Goal: Transaction & Acquisition: Purchase product/service

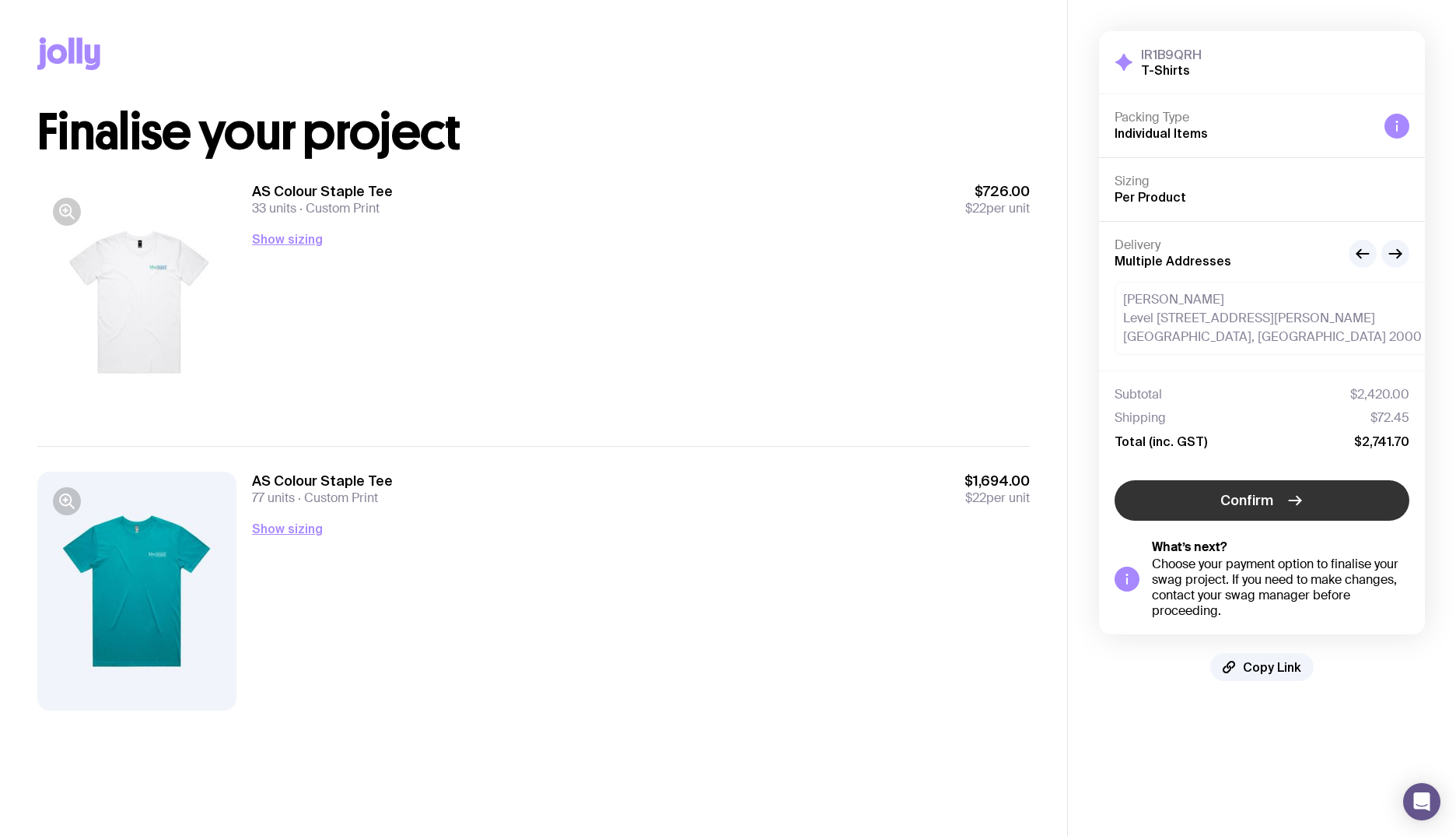
click at [1185, 492] on button "Confirm" at bounding box center [1261, 500] width 295 height 40
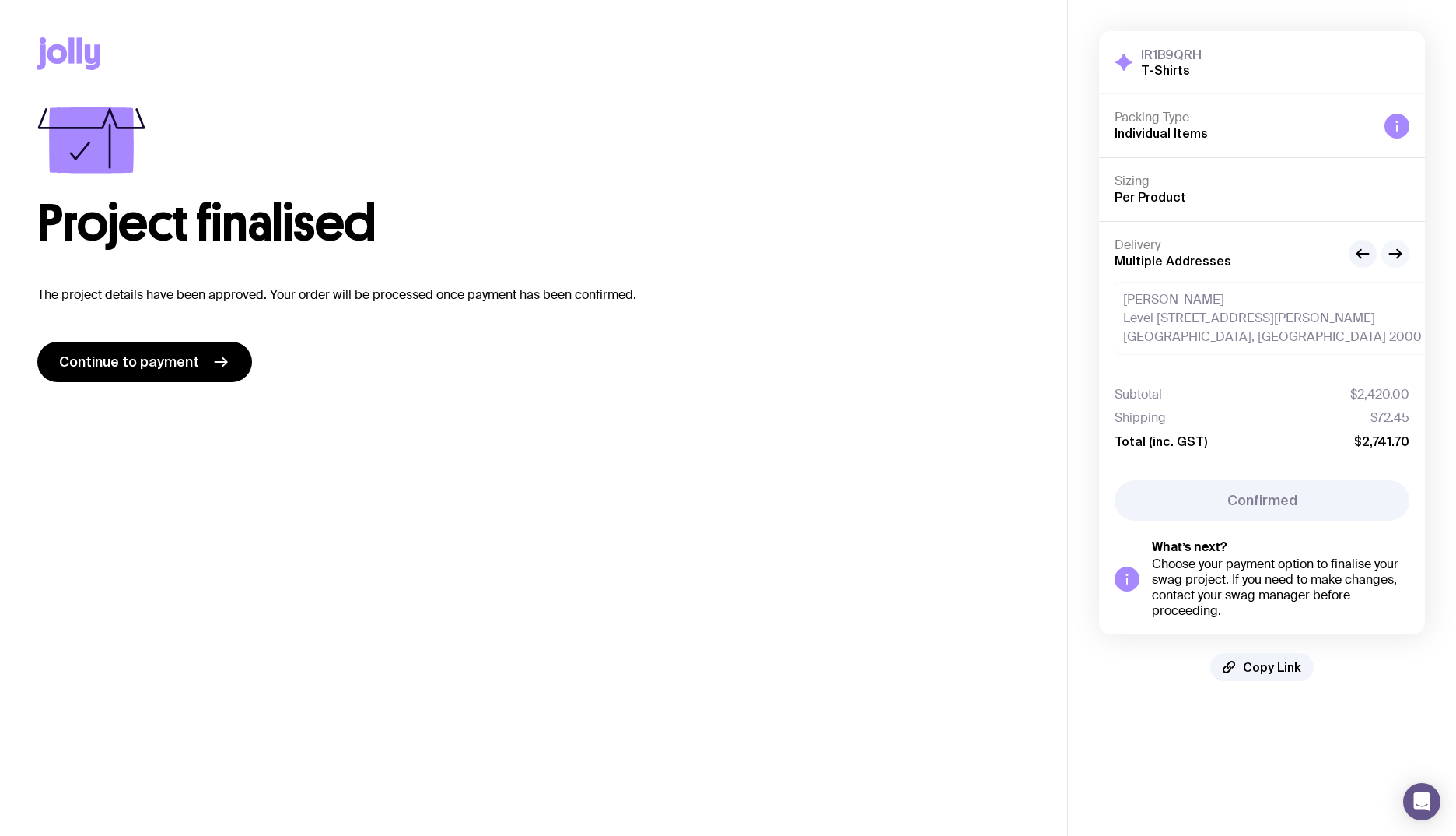
click at [1404, 254] on icon "button" at bounding box center [1395, 254] width 19 height 19
click at [1400, 249] on icon "button" at bounding box center [1395, 254] width 19 height 19
click at [1352, 253] on button "button" at bounding box center [1362, 254] width 28 height 28
click at [1355, 251] on icon "button" at bounding box center [1362, 254] width 19 height 19
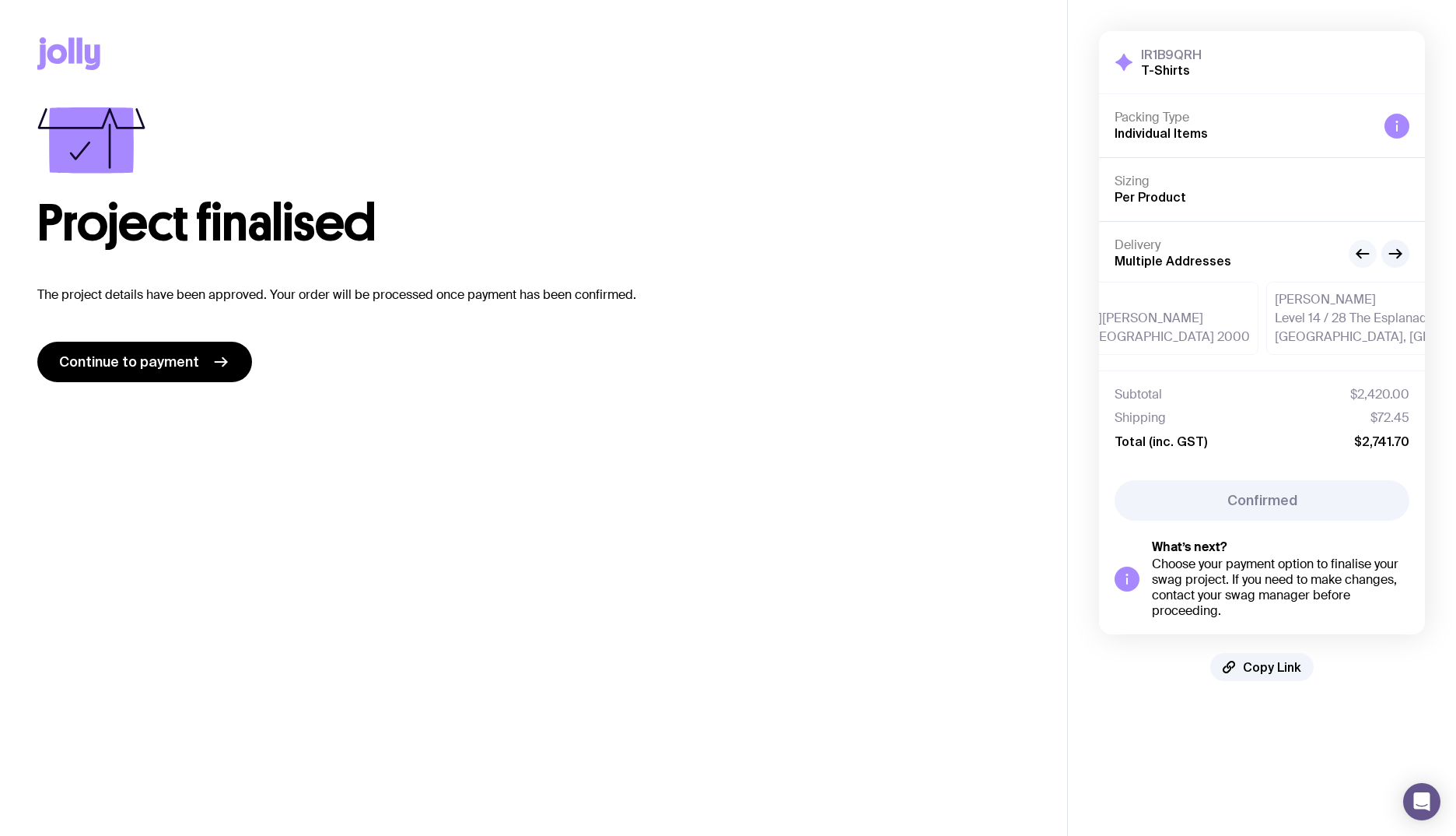
click at [1355, 251] on icon "button" at bounding box center [1362, 254] width 19 height 19
click at [485, 258] on div "Project finalised The project details have been approved. Your order will be pr…" at bounding box center [534, 245] width 992 height 275
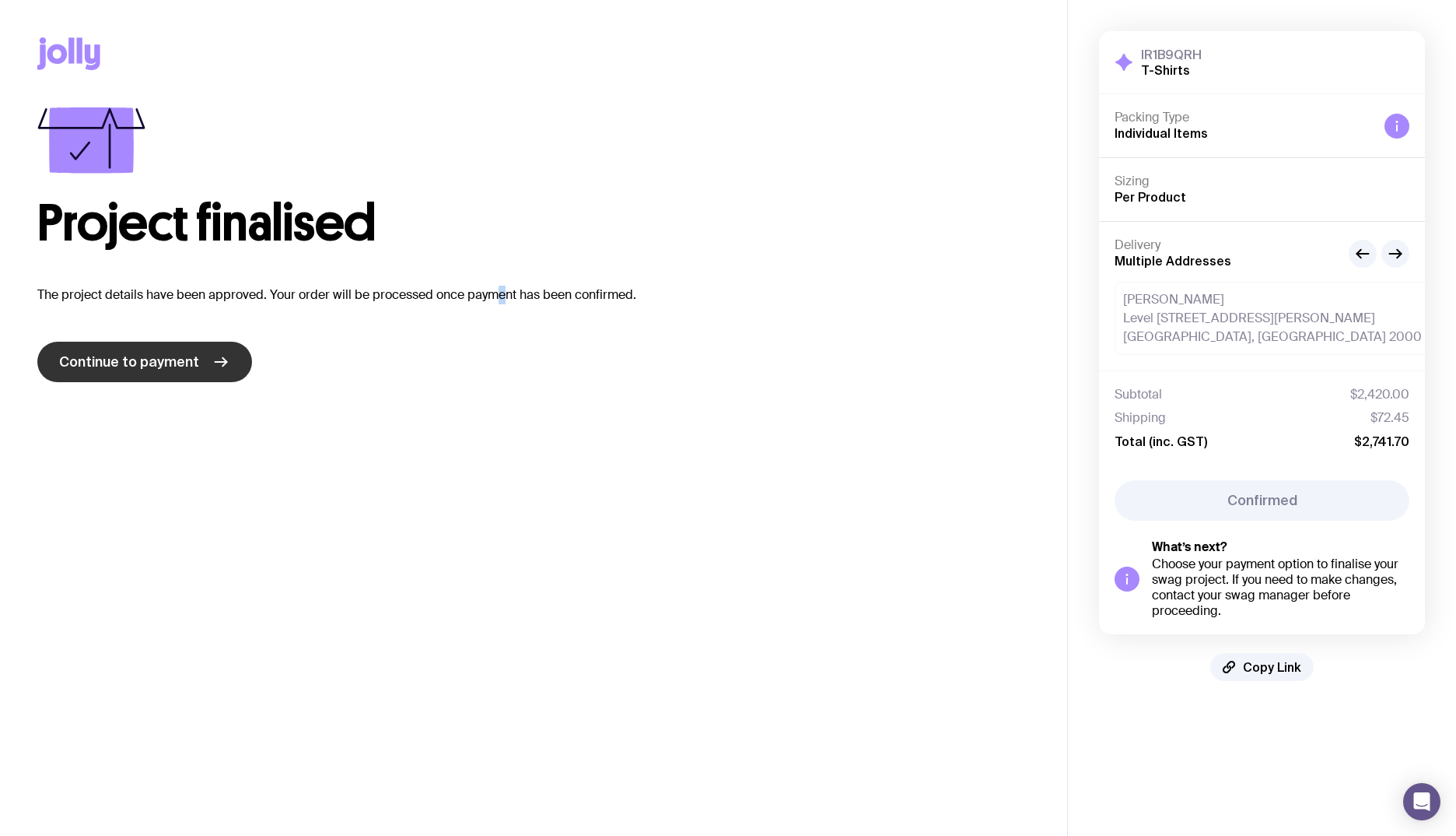
click at [184, 357] on span "Continue to payment" at bounding box center [128, 362] width 140 height 19
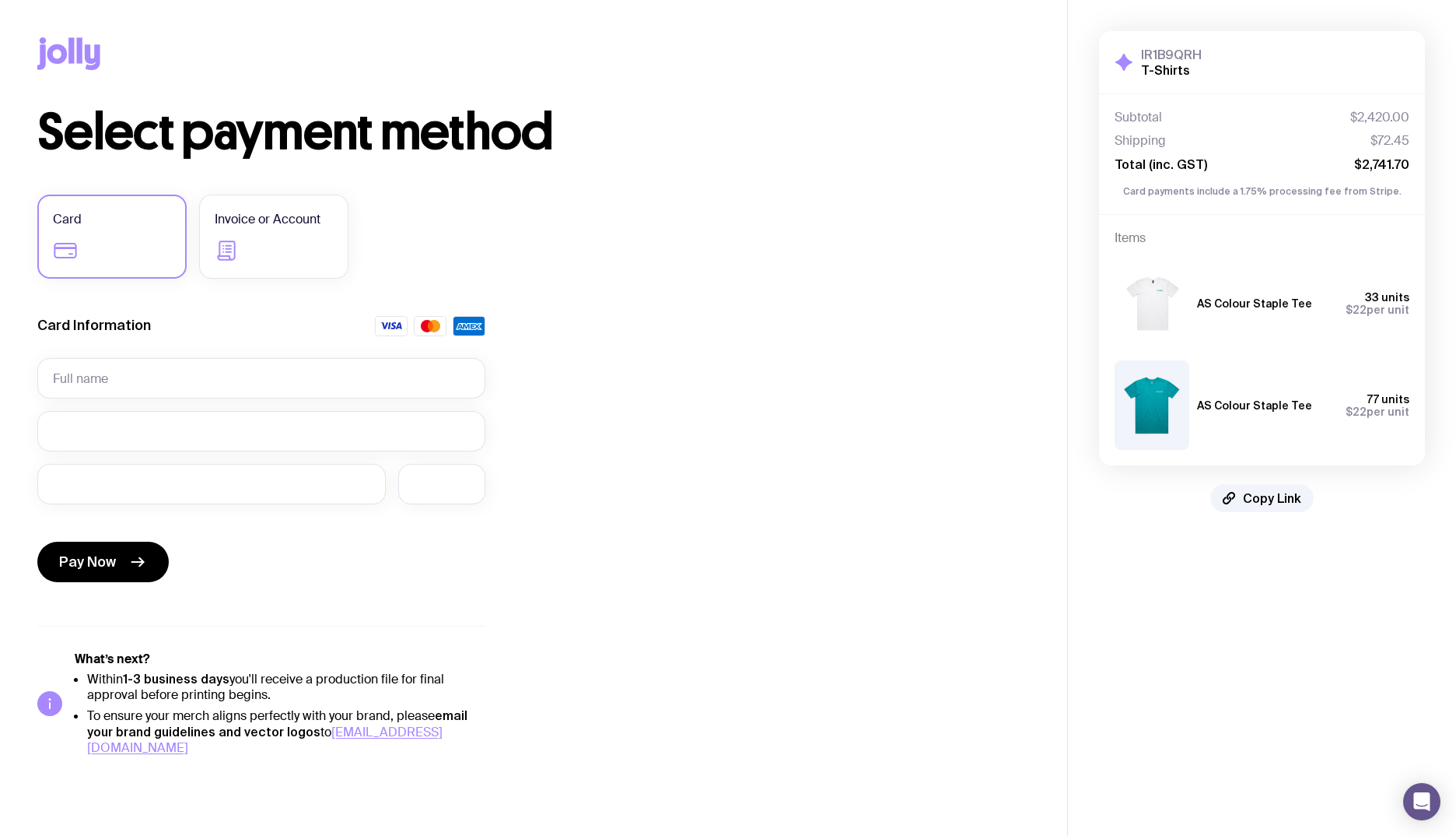
click at [361, 343] on div "Card Information" at bounding box center [262, 330] width 448 height 29
click at [351, 375] on input "text" at bounding box center [262, 378] width 448 height 40
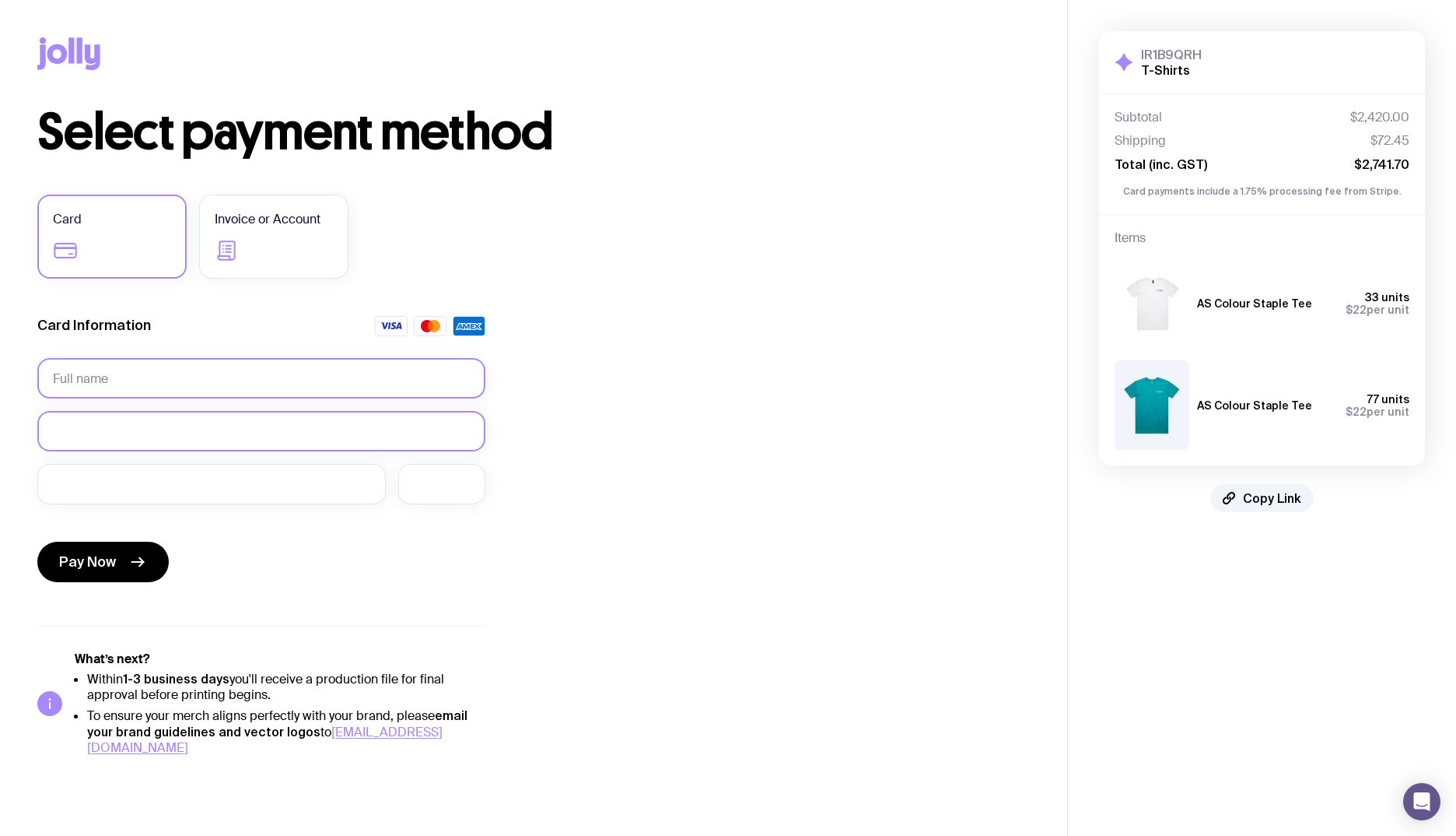
type input "[PERSON_NAME]"
drag, startPoint x: 343, startPoint y: 373, endPoint x: 311, endPoint y: 389, distance: 35.8
click at [343, 374] on input "[PERSON_NAME]" at bounding box center [262, 378] width 448 height 40
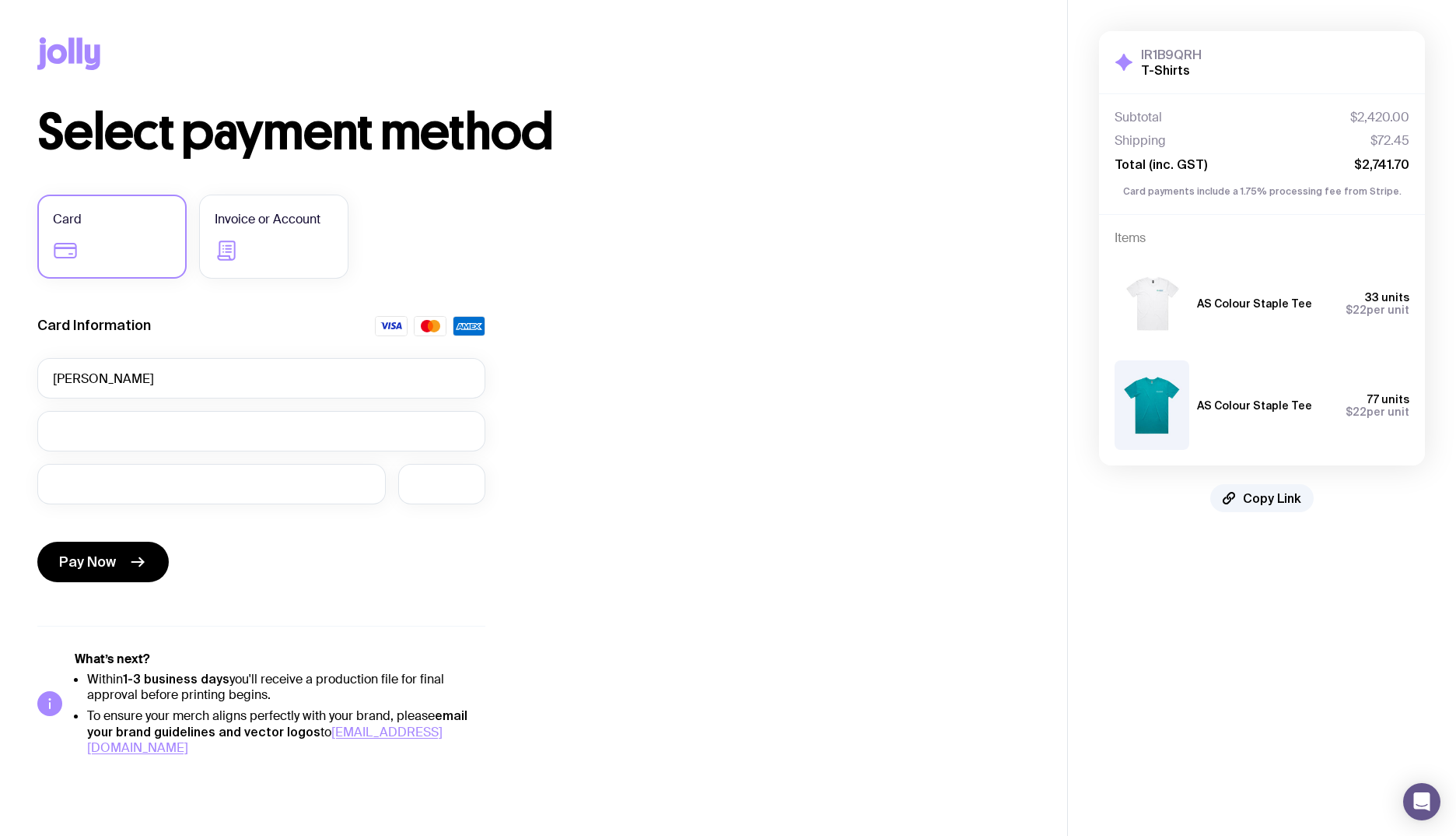
click at [602, 491] on div "Select payment method Card Invoice or Account Card Information [PERSON_NAME] Pa…" at bounding box center [534, 431] width 992 height 648
drag, startPoint x: 199, startPoint y: 368, endPoint x: 174, endPoint y: 375, distance: 26.0
click at [199, 368] on input "[PERSON_NAME]" at bounding box center [262, 378] width 448 height 40
click at [172, 405] on form "Card Information [PERSON_NAME] Pay Now" at bounding box center [262, 452] width 448 height 272
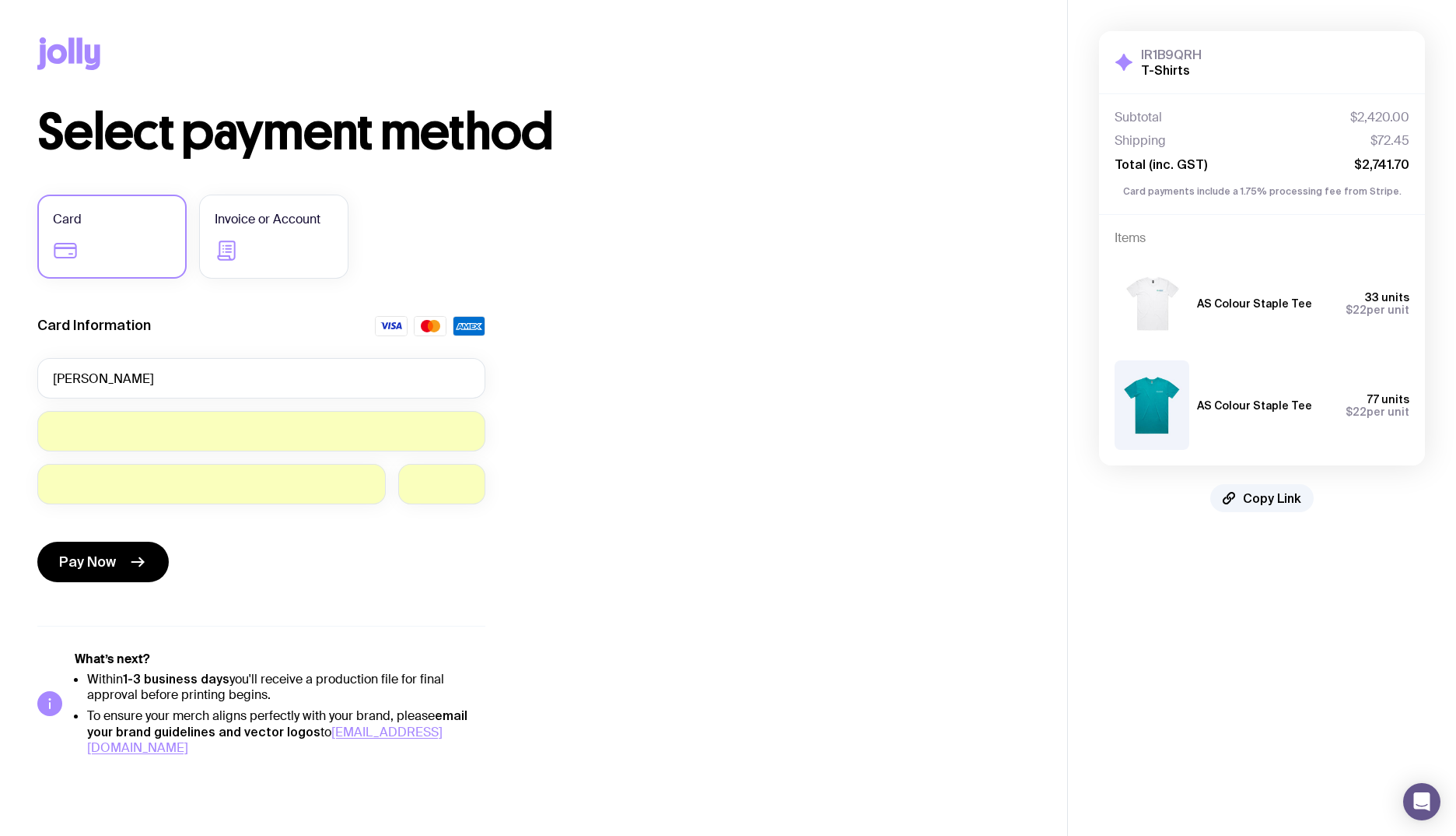
click at [533, 497] on div "Select payment method Card Invoice or Account Card Information [PERSON_NAME] Pa…" at bounding box center [534, 431] width 992 height 648
click at [620, 564] on div "Select payment method Card Invoice or Account Card Information [PERSON_NAME] Pa…" at bounding box center [534, 431] width 992 height 648
click at [329, 259] on label "Invoice or Account" at bounding box center [274, 236] width 150 height 84
click at [0, 0] on input "Invoice or Account" at bounding box center [0, 0] width 0 height 0
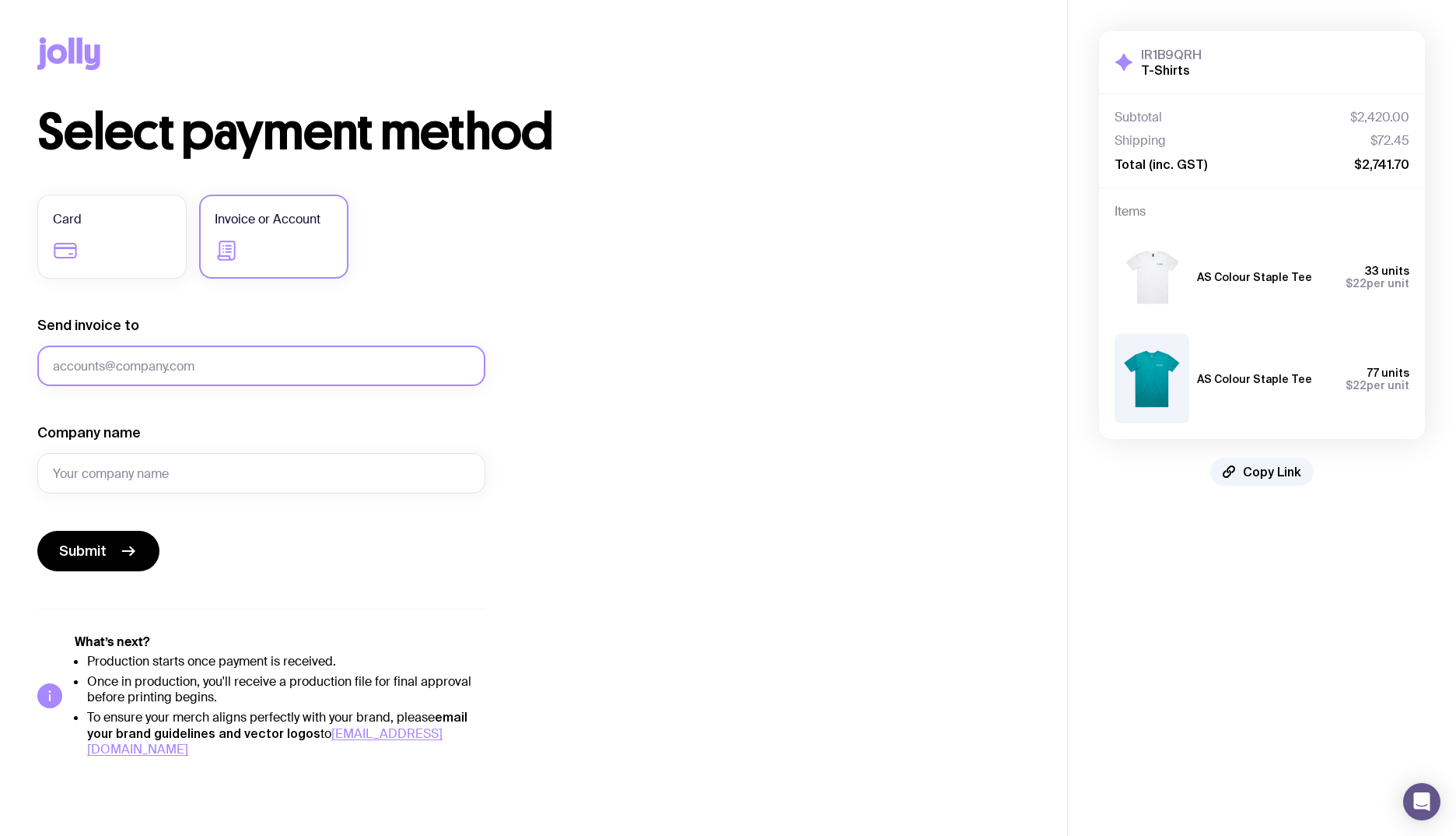
click at [320, 366] on input "Send invoice to" at bounding box center [262, 365] width 448 height 40
click at [38, 531] on button "Submit" at bounding box center [98, 551] width 122 height 40
type input "[EMAIL_ADDRESS][DOMAIN_NAME]"
click at [279, 472] on input "Company name" at bounding box center [262, 473] width 448 height 40
type input "HBA Legal Pty Ltd"
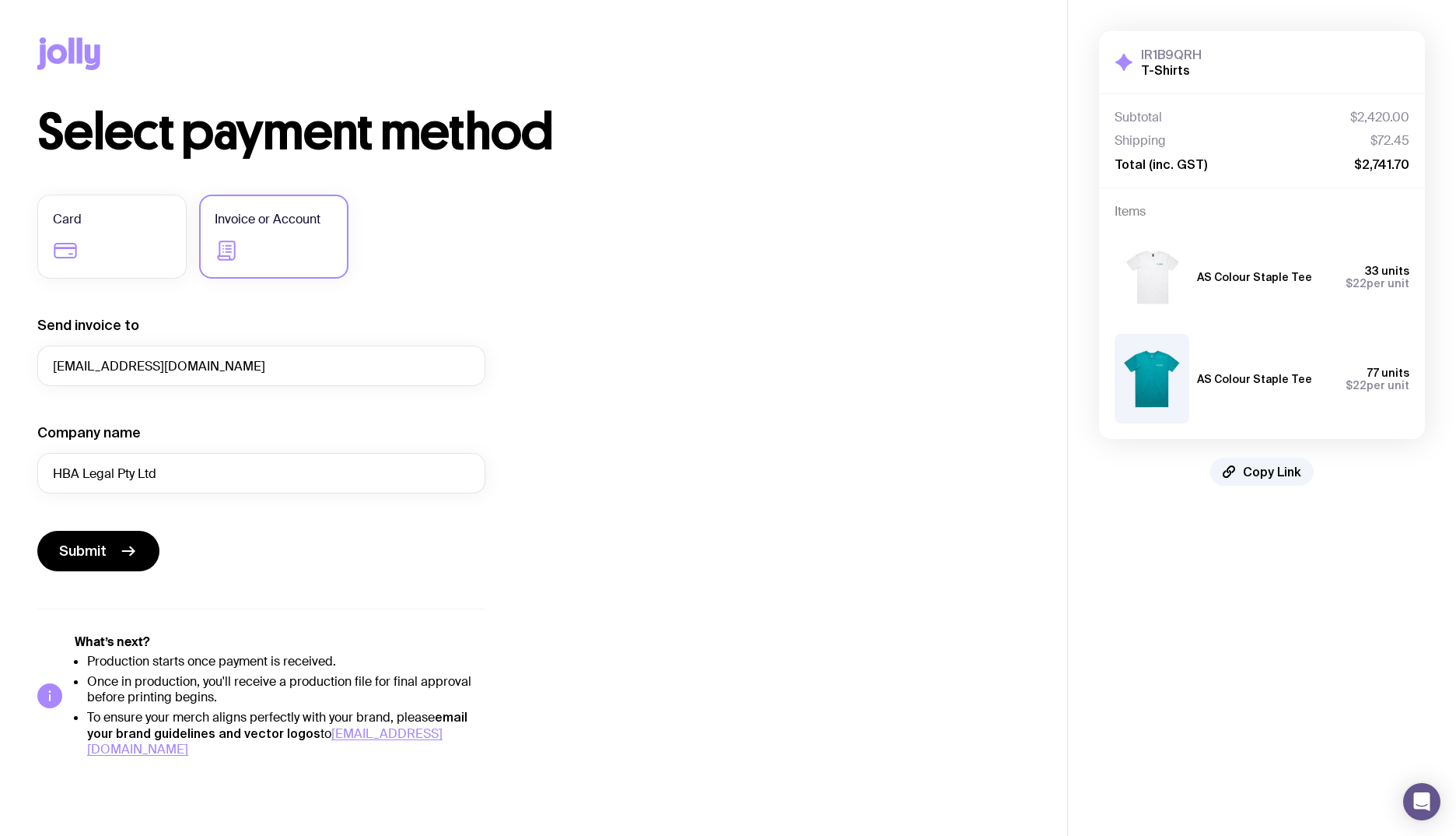
click at [784, 390] on div "Select payment method Card Invoice or Account Send invoice to [EMAIL_ADDRESS][D…" at bounding box center [534, 432] width 992 height 649
click at [101, 251] on label "Card" at bounding box center [112, 236] width 150 height 84
click at [0, 0] on input "Card" at bounding box center [0, 0] width 0 height 0
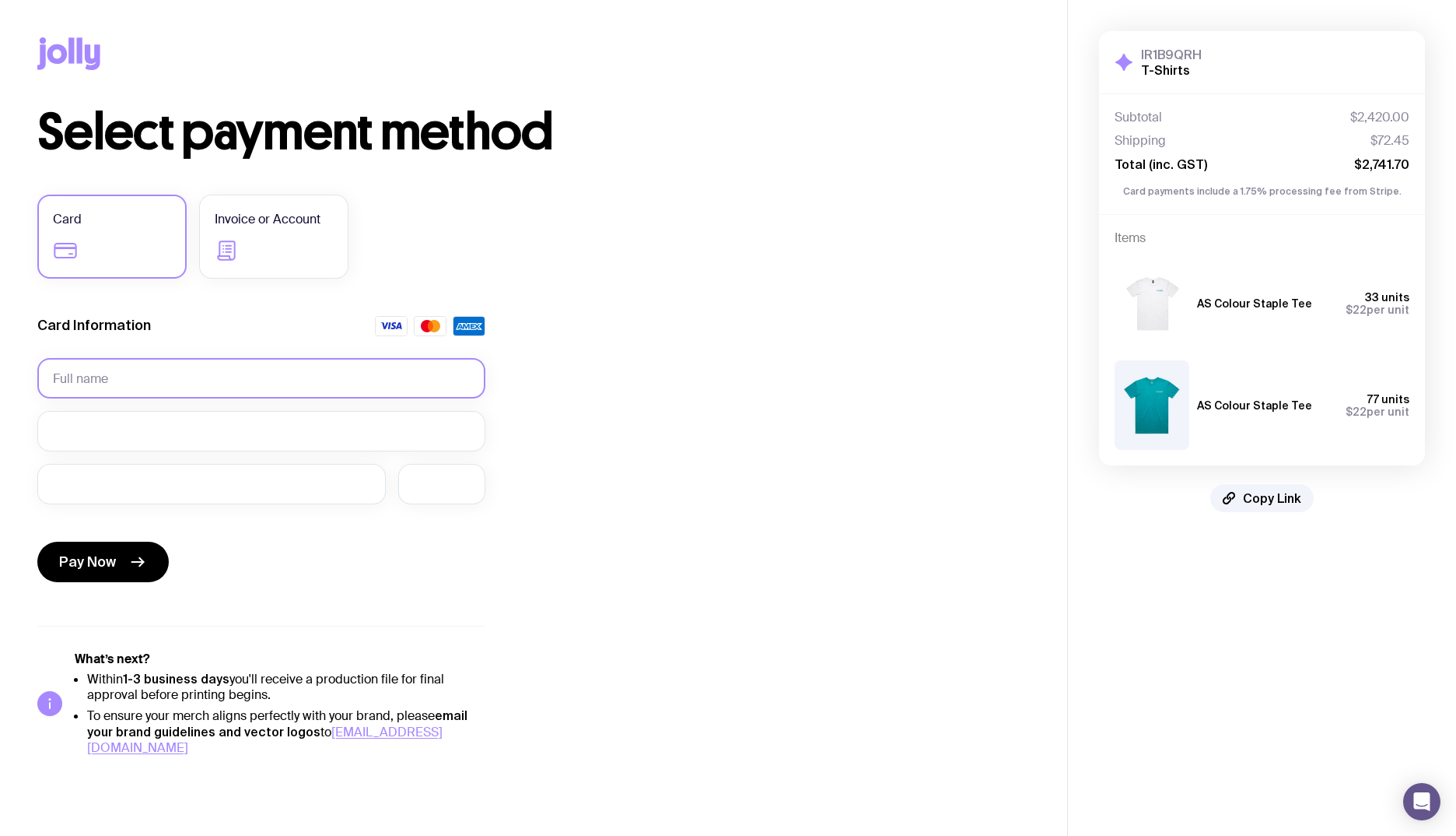
click at [282, 366] on input "text" at bounding box center [262, 378] width 448 height 40
type input "[PERSON_NAME]"
click at [216, 438] on div at bounding box center [262, 430] width 448 height 40
click at [265, 446] on div at bounding box center [262, 430] width 448 height 40
click at [311, 197] on label "Invoice or Account" at bounding box center [274, 236] width 150 height 84
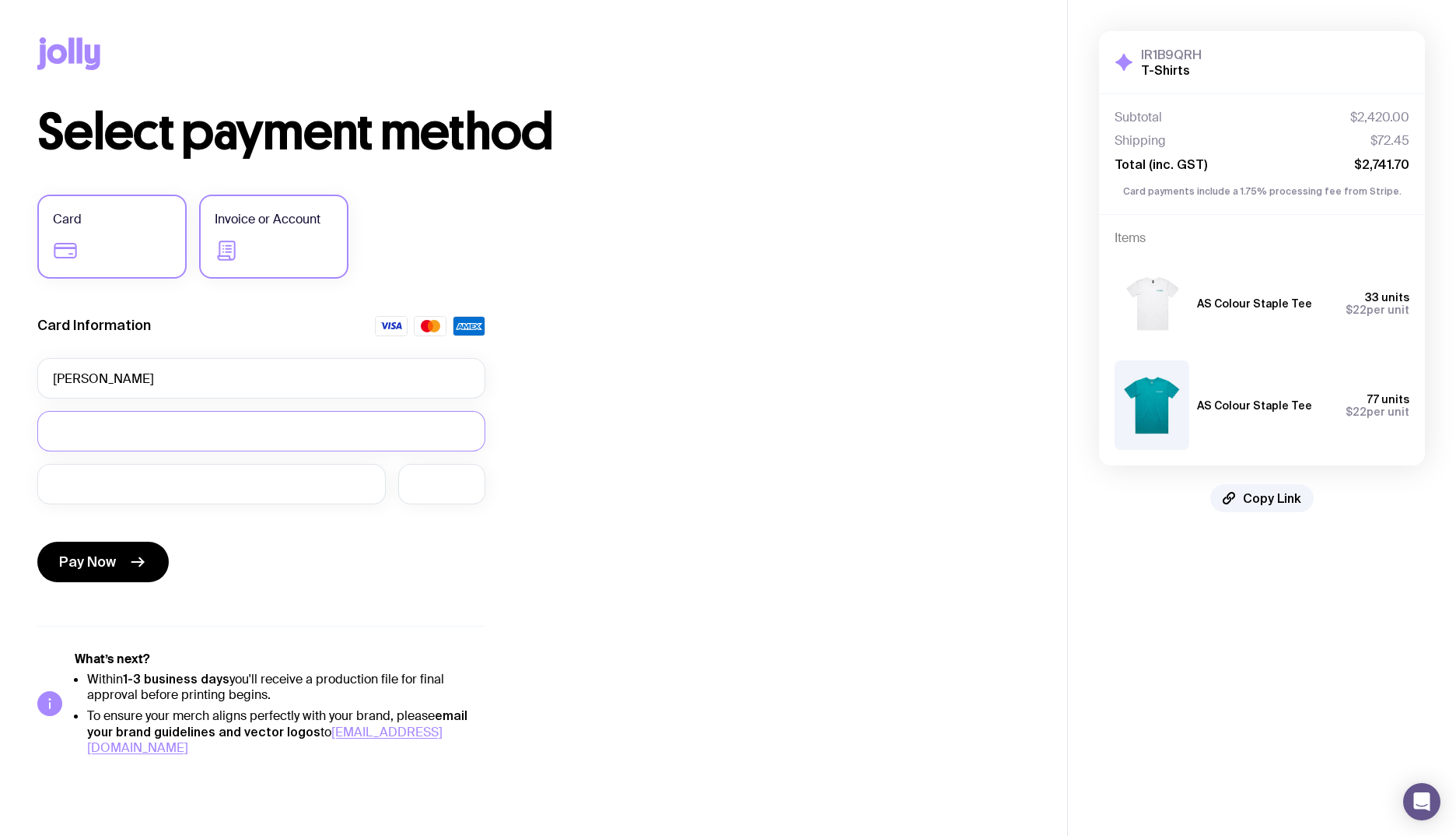
click at [0, 0] on input "Invoice or Account" at bounding box center [0, 0] width 0 height 0
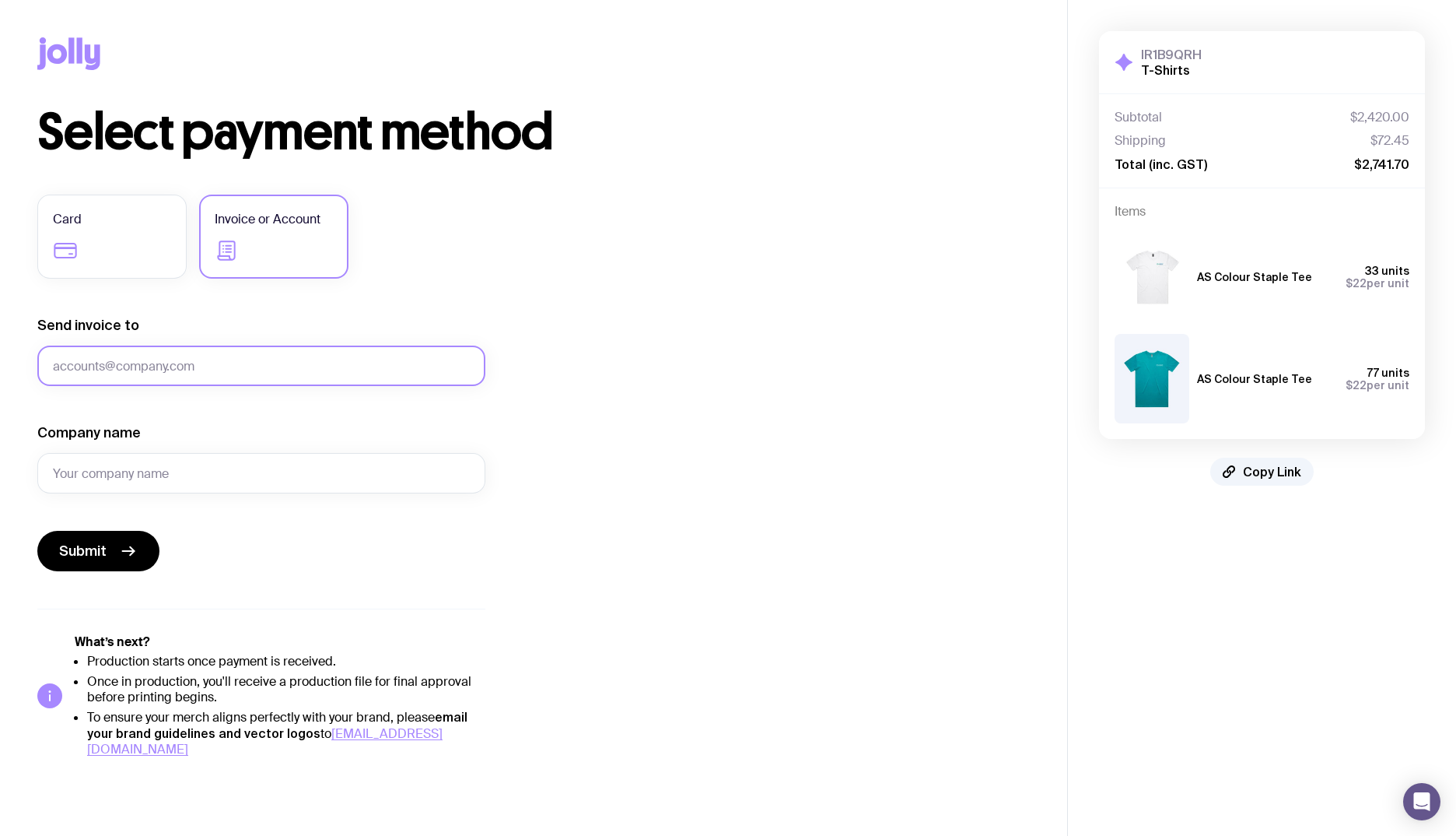
click at [250, 372] on input "Send invoice to" at bounding box center [262, 365] width 448 height 40
type input "[EMAIL_ADDRESS][DOMAIN_NAME]"
type input "HBA Legal Pty Ltd"
click at [121, 547] on icon "submit" at bounding box center [128, 551] width 19 height 19
